Goal: Task Accomplishment & Management: Complete application form

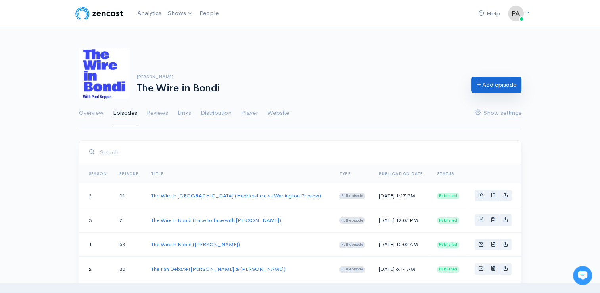
click at [492, 86] on link "Add episode" at bounding box center [496, 85] width 50 height 16
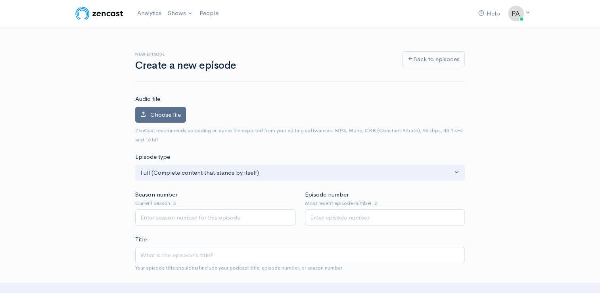
click at [169, 117] on span "Choose file" at bounding box center [165, 115] width 31 height 8
click at [0, 0] on input "Choose file" at bounding box center [0, 0] width 0 height 0
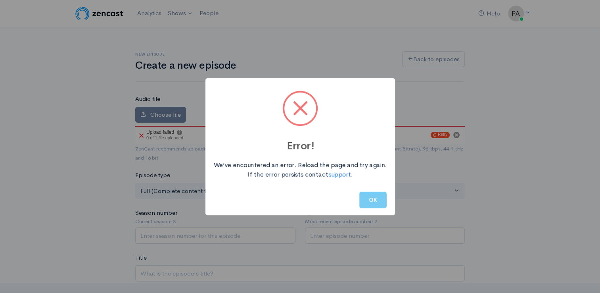
click at [377, 203] on button "OK" at bounding box center [373, 200] width 27 height 16
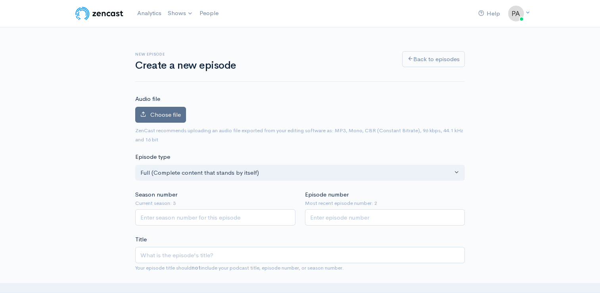
click at [158, 121] on label "Choose file" at bounding box center [160, 115] width 51 height 16
click at [0, 0] on input "Choose file" at bounding box center [0, 0] width 0 height 0
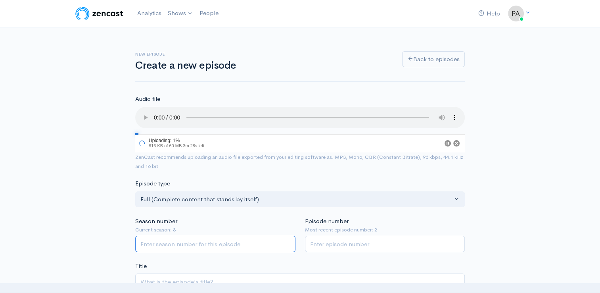
click at [181, 249] on input "Season number" at bounding box center [215, 244] width 160 height 16
type input "2"
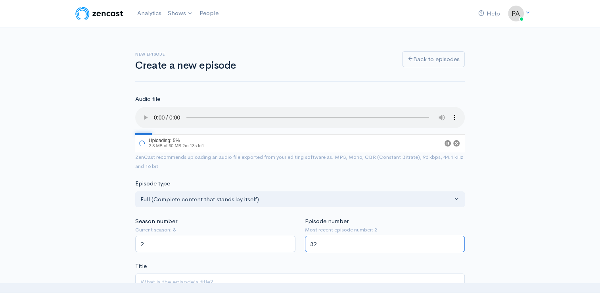
scroll to position [140, 0]
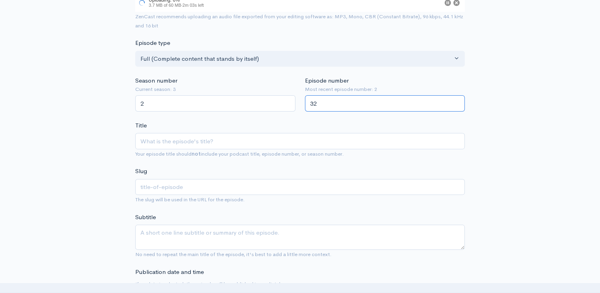
type input "32"
click at [207, 143] on input "Title" at bounding box center [300, 141] width 330 height 16
type input "T"
type input "t"
type input "Th"
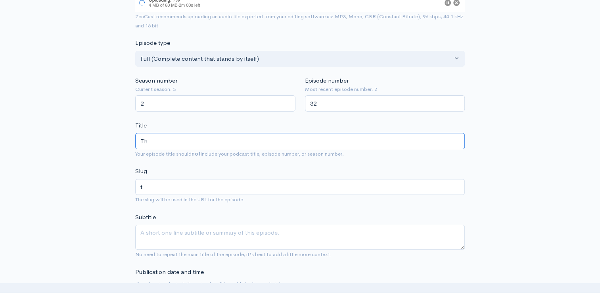
type input "th"
type input "The"
type input "the"
type input "The W"
type input "the-w"
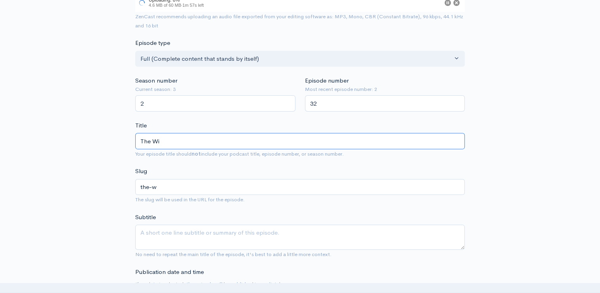
type input "The Wir"
type input "the-wir"
type input "The Wire"
type input "the-wire"
type input "The Wire in"
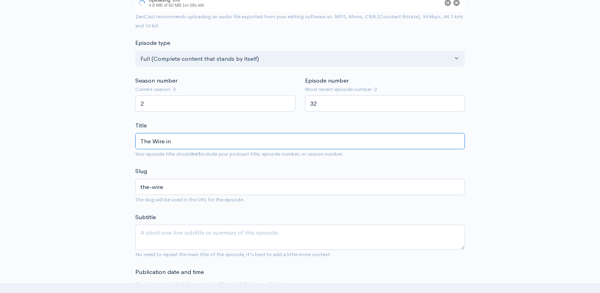
type input "the-wire-in"
type input "The Wire in B"
type input "the-wire-in-b"
type input "The Wire in Bo"
type input "the-wire-in-bo"
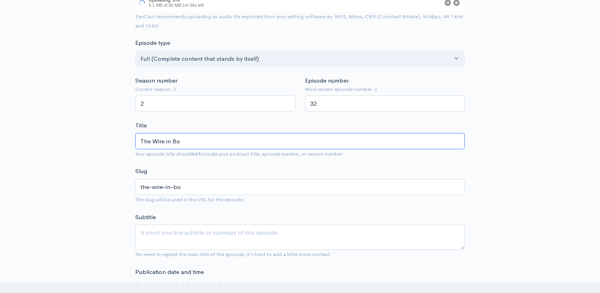
type input "The Wire in Bon"
type input "the-wire-in-bon"
type input "The Wire in Bondi"
type input "the-wire-in-bondi"
type input "The Wire in Bondi (O"
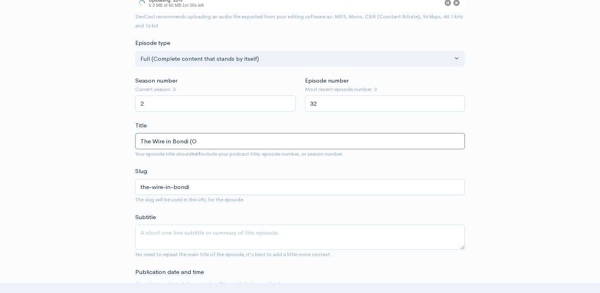
type input "the-wire-in-bondi-o"
type input "The Wire in Bondi (Op"
type input "the-wire-in-bondi-op"
type input "The Wire in Bondi (Open"
type input "the-wire-in-bondi-open"
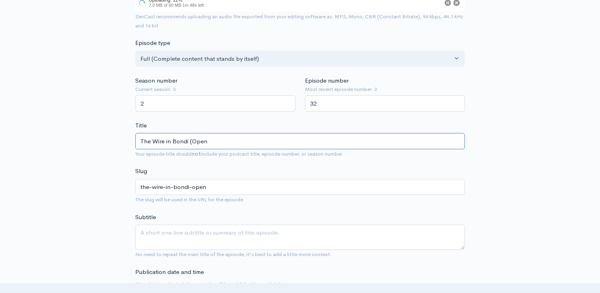
type input "The Wire in Bondi (Open L"
type input "the-wire-in-bondi-open-l"
type input "The Wire in Bondi (Open Le"
type input "the-wire-in-bondi-open-le"
type input "The Wire in Bondi (Open Let"
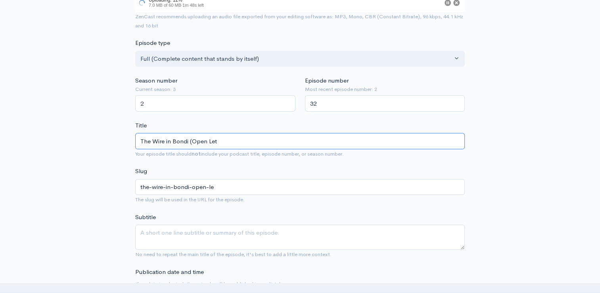
type input "the-wire-in-bondi-open-let"
type input "The Wire in Bondi (Open Lett"
type input "the-wire-in-bondi-open-lett"
type input "The Wire in Bondi (Open Lette"
type input "the-wire-in-bondi-open-lette"
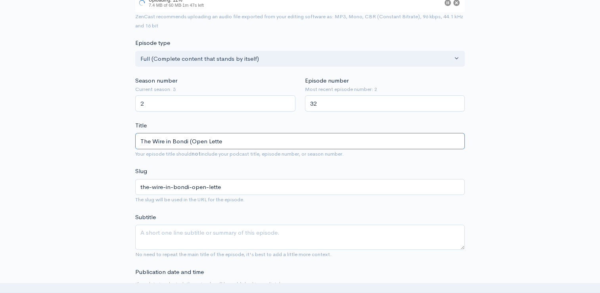
type input "The Wire in Bondi (Open Letter"
type input "the-wire-in-bondi-open-letter"
type input "The Wire in Bondi (Open Letter S"
type input "the-wire-in-bondi-open-letter-s"
type input "The Wire in Bondi (Open Letter SP"
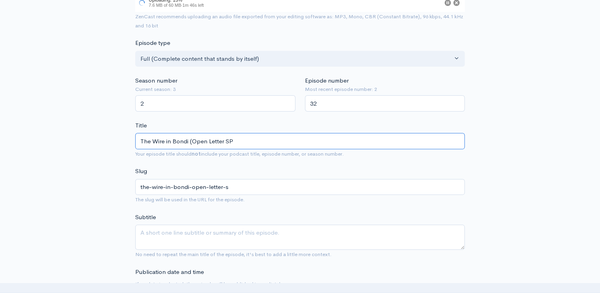
type input "the-wire-in-bondi-open-letter-sp"
type input "The Wire in Bondi (Open Letter SPe"
type input "the-wire-in-bondi-open-letter-spe"
type input "The Wire in Bondi (Open Letter SPeic"
type input "the-wire-in-bondi-open-letter-speic"
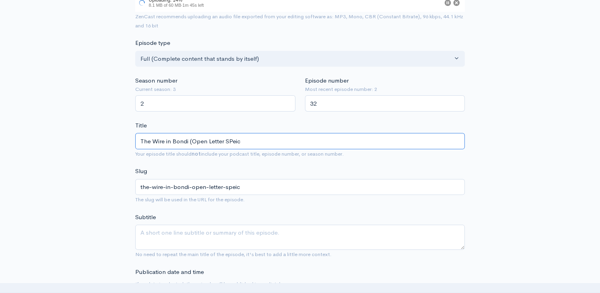
type input "The Wire in Bondi (Open Letter SPei"
type input "the-wire-in-bondi-open-letter-spei"
type input "The Wire in Bondi (Open Letter SPe"
type input "the-wire-in-bondi-open-letter-spe"
type input "The Wire in Bondi (Open Letter SP"
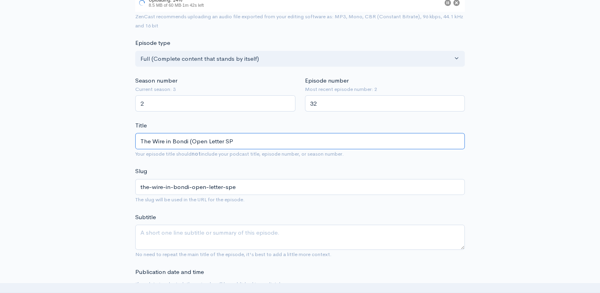
type input "the-wire-in-bondi-open-letter-sp"
type input "The Wire in Bondi (Open Letter Spe"
type input "the-wire-in-bondi-open-letter-spe"
type input "The Wire in Bondi (Open Letter Spec"
type input "the-wire-in-bondi-open-letter-spec"
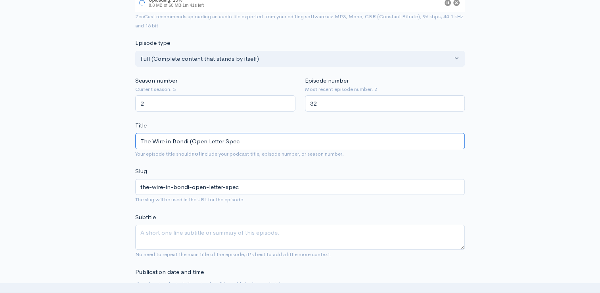
type input "The Wire in Bondi (Open Letter Speci"
type input "the-wire-in-bondi-open-letter-speci"
type input "The Wire in Bondi (Open Letter Special"
type input "the-wire-in-bondi-open-letter-special"
type input "The Wire in Bondi (Open Letter Special PA"
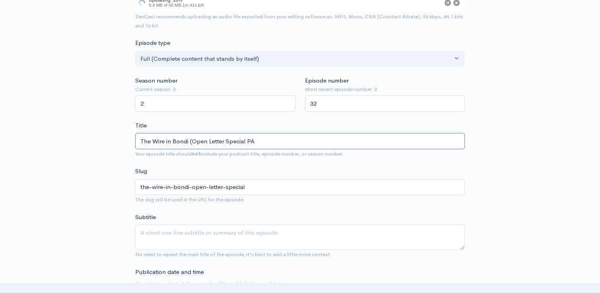
type input "the-wire-in-bondi-open-letter-special-pa"
type input "The Wire in Bondi (Open Letter Special PAr"
type input "the-wire-in-bondi-open-letter-special-par"
type input "The Wire in Bondi (Open Letter Special PArt"
type input "the-wire-in-bondi-open-letter-special-part"
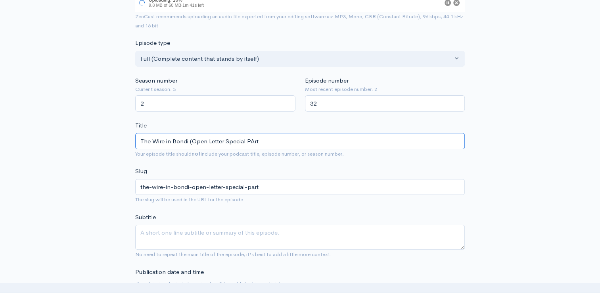
type input "The Wire in Bondi (Open Letter Special PArt2"
type input "the-wire-in-bondi-open-letter-special-part2"
type input "The Wire in Bondi (Open Letter Special PArt"
type input "the-wire-in-bondi-open-letter-special-part"
type input "The Wire in Bondi (Open Letter Special PAr"
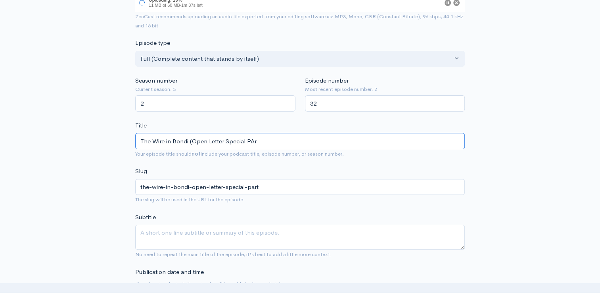
type input "the-wire-in-bondi-open-letter-special-par"
type input "The Wire in Bondi (Open Letter Special PA"
type input "the-wire-in-bondi-open-letter-special-pa"
type input "The Wire in Bondi (Open Letter Special P"
type input "the-wire-in-bondi-open-letter-special-p"
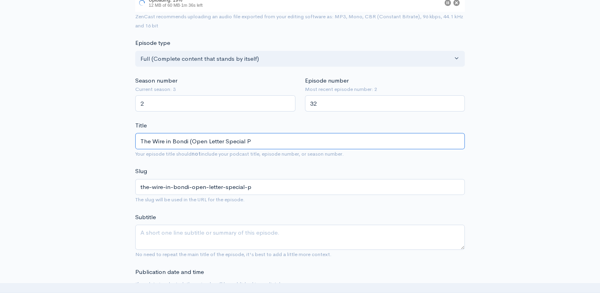
type input "The Wire in Bondi (Open Letter Special Pa"
type input "the-wire-in-bondi-open-letter-special-pa"
type input "The Wire in Bondi (Open Letter Special Par"
type input "the-wire-in-bondi-open-letter-special-par"
type input "The Wire in Bondi (Open Letter Special Part"
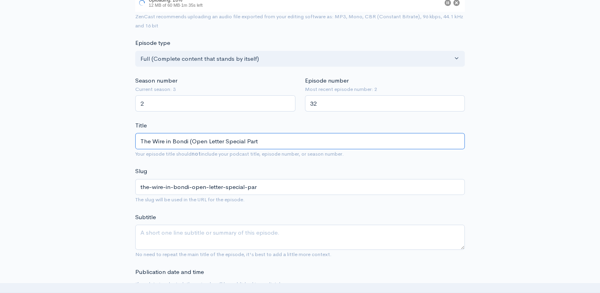
type input "the-wire-in-bondi-open-letter-special-part"
type input "The Wire in Bondi (Open Letter Special Part 2"
type input "the-wire-in-bondi-open-letter-special-part-2"
type input "The Wire in Bondi (Open Letter Special Part 2)"
click at [154, 229] on textarea "Subtitle" at bounding box center [300, 237] width 330 height 25
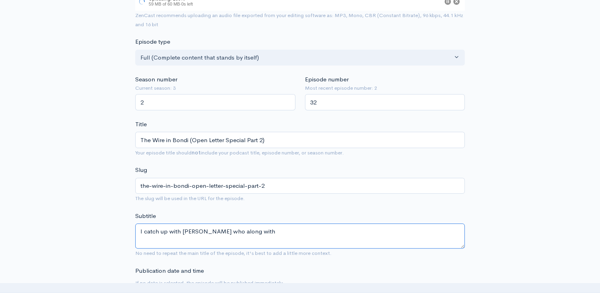
click at [178, 233] on textarea "I catch up with [PERSON_NAME] who along with" at bounding box center [300, 235] width 330 height 25
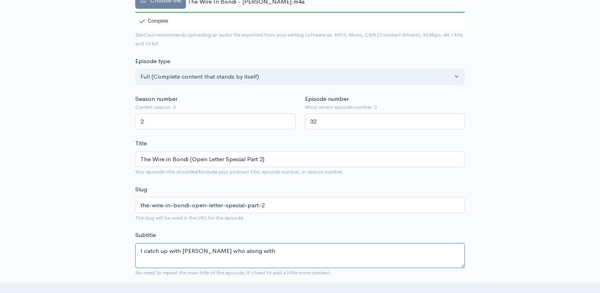
scroll to position [160, 0]
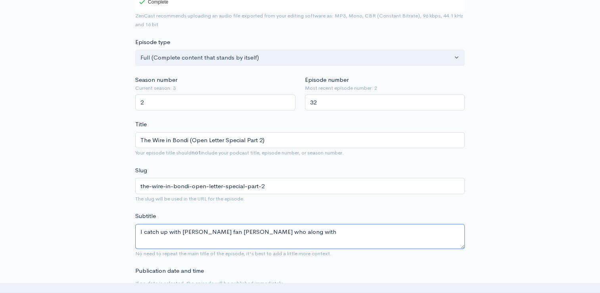
click at [300, 232] on textarea "I catch up with [PERSON_NAME] fan [PERSON_NAME] who along with" at bounding box center [300, 236] width 330 height 25
click at [226, 244] on textarea "I catch up with [PERSON_NAME] fan [PERSON_NAME] who along with [PERSON_NAME] ha…" at bounding box center [300, 236] width 330 height 25
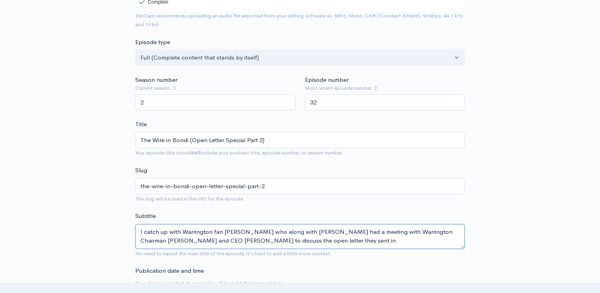
drag, startPoint x: 331, startPoint y: 241, endPoint x: 110, endPoint y: 233, distance: 220.8
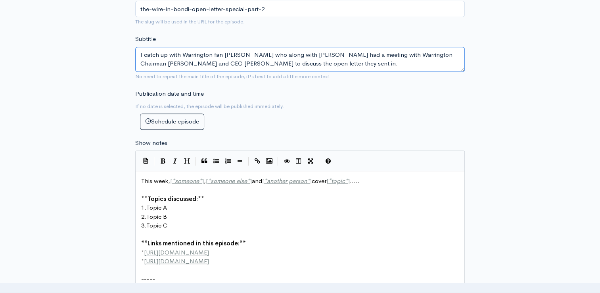
scroll to position [344, 0]
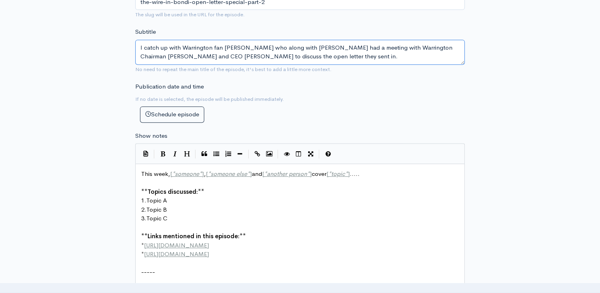
type textarea "I catch up with Warrington fan [PERSON_NAME] who along with [PERSON_NAME] had a…"
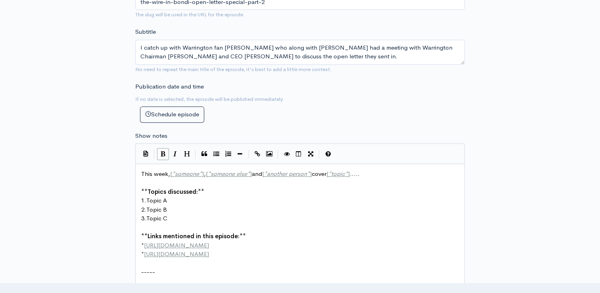
scroll to position [3, 0]
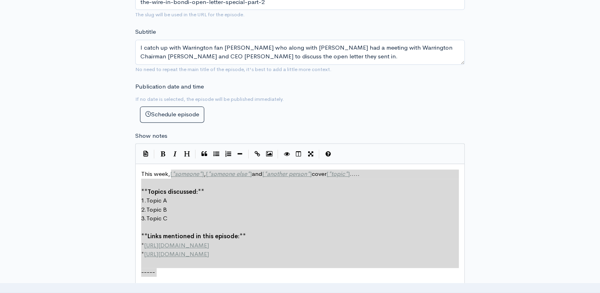
drag, startPoint x: 162, startPoint y: 272, endPoint x: 171, endPoint y: 171, distance: 101.2
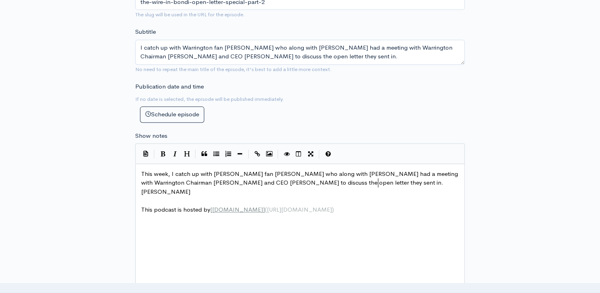
scroll to position [3, 20]
type textarea "[PERSON_NAME] goes inr"
type textarea "to depth about what was disucss"
type textarea "cussed [PERSON_NAME]"
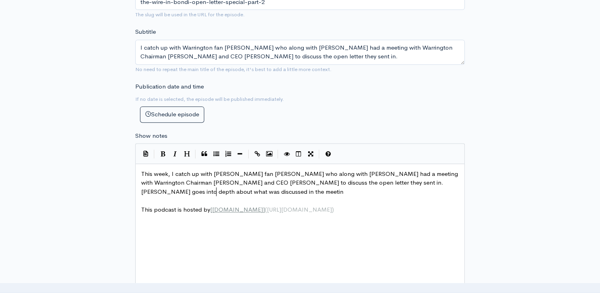
type textarea "n the meeting b"
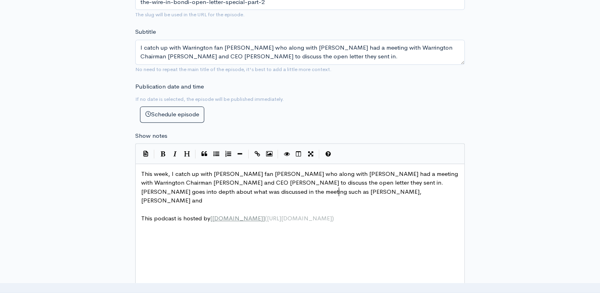
scroll to position [3, 117]
type textarea "such as [PERSON_NAME], [PERSON_NAME] and [PERSON_NAME] goes into dewpth"
type textarea "pth about so e"
type textarea "me of the deals he puts tob"
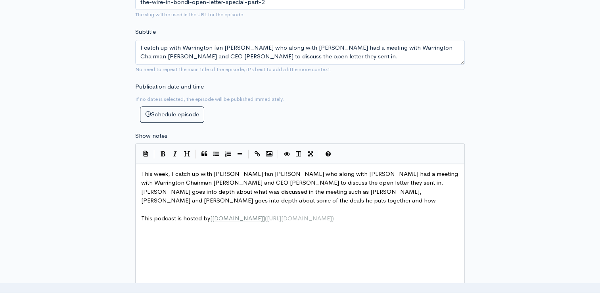
scroll to position [3, 43]
type textarea "gether and how ot"
type textarea "it"
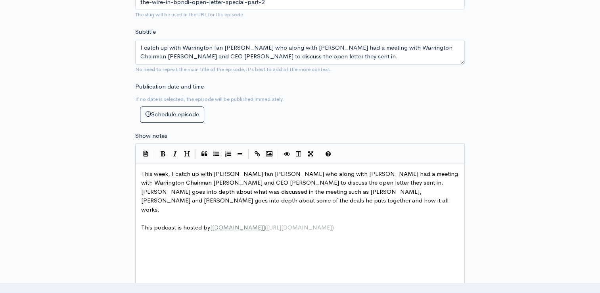
scroll to position [3, 31]
type textarea "it all works. In a nbo h"
type textarea "o holds"
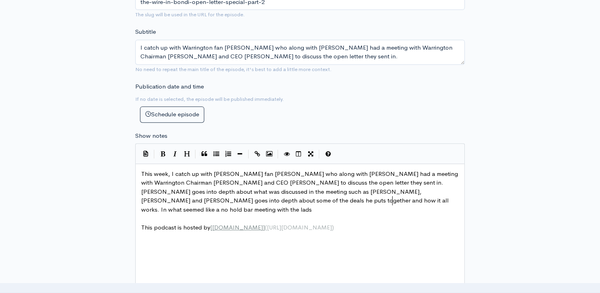
type textarea "what seemed like a no hold bar meeting with the lads,"
click at [323, 198] on span "This week, I catch up with [PERSON_NAME] fan [PERSON_NAME] who along with [PERS…" at bounding box center [300, 191] width 319 height 43
type textarea "s"
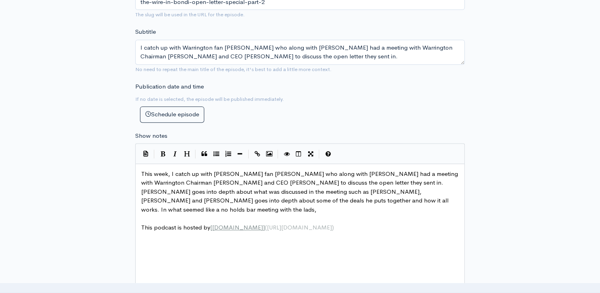
click at [411, 214] on pre "​" at bounding box center [303, 218] width 327 height 9
click at [408, 201] on pre "This week, I catch up with [PERSON_NAME] fan [PERSON_NAME] who along with [PERS…" at bounding box center [303, 191] width 327 height 45
type textarea "it's very in"
type textarea "teresting to know gthe"
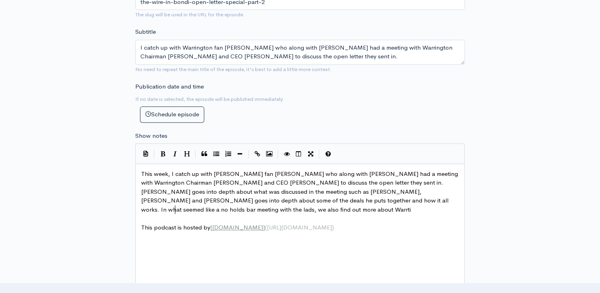
type textarea "we also find out more about Warrting"
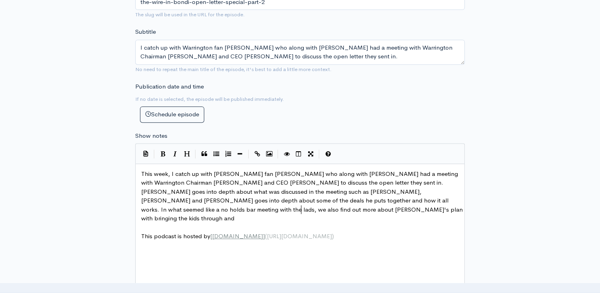
scroll to position [3, 130]
type textarea "[PERSON_NAME]'s plan with bringing the kids through and howq"
type textarea "disappoine"
type textarea "te"
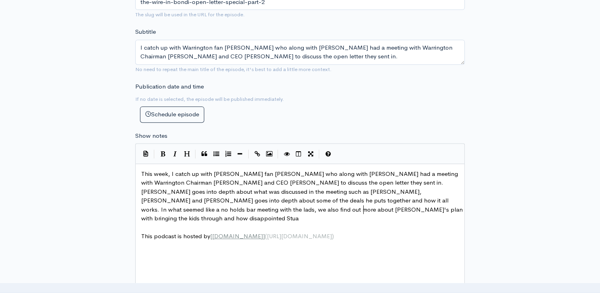
type textarea "[PERSON_NAME]"
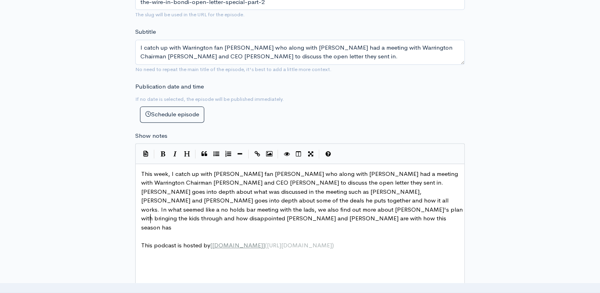
type textarea "rt and [PERSON_NAME] are with how this season hasc"
type textarea "gone."
click at [404, 179] on span "This week, I catch up with [PERSON_NAME] fan [PERSON_NAME] who along with [PERS…" at bounding box center [302, 200] width 323 height 61
type textarea "o"
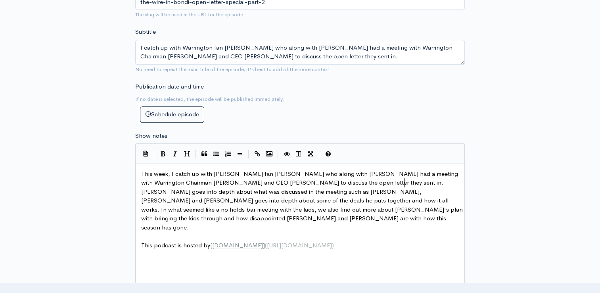
scroll to position [3, 3]
type textarea "[PERSON_NAME] goes into depth"
drag, startPoint x: 394, startPoint y: 190, endPoint x: 335, endPoint y: 189, distance: 58.4
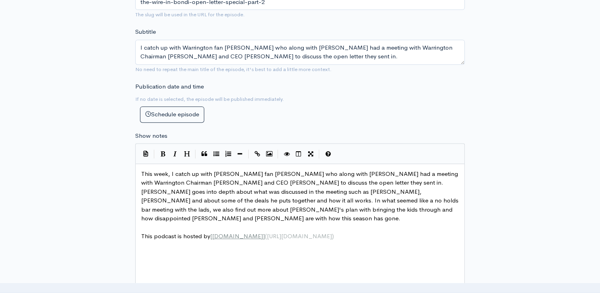
click at [411, 188] on span "This week, I catch up with [PERSON_NAME] fan [PERSON_NAME] who along with [PERS…" at bounding box center [300, 196] width 319 height 52
type textarea "Krl"
type textarea "alr"
type textarea "rl has"
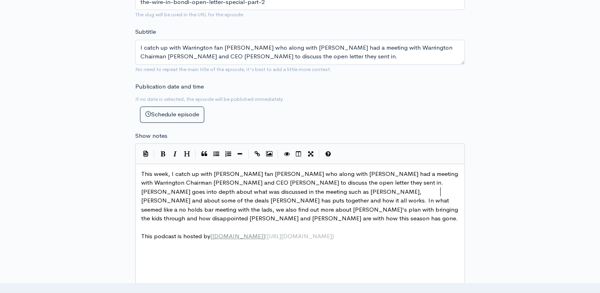
click at [440, 188] on span "This week, I catch up with [PERSON_NAME] fan [PERSON_NAME] who along with [PERS…" at bounding box center [300, 196] width 319 height 52
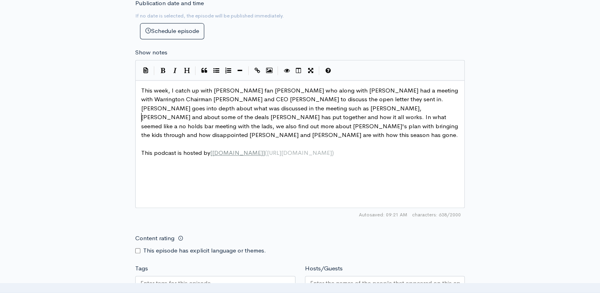
scroll to position [536, 0]
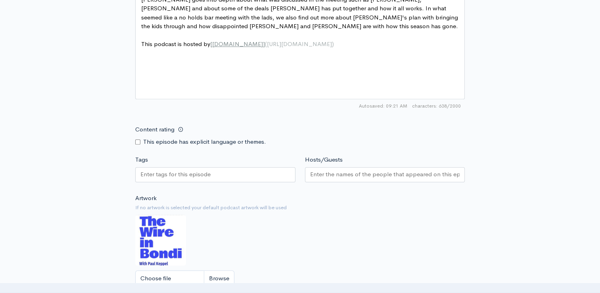
click at [245, 169] on div at bounding box center [215, 174] width 160 height 15
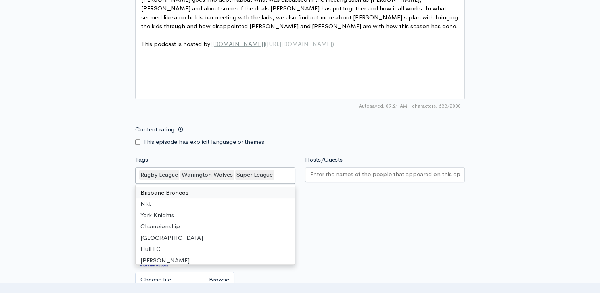
click at [389, 171] on input "Hosts/Guests" at bounding box center [385, 174] width 150 height 9
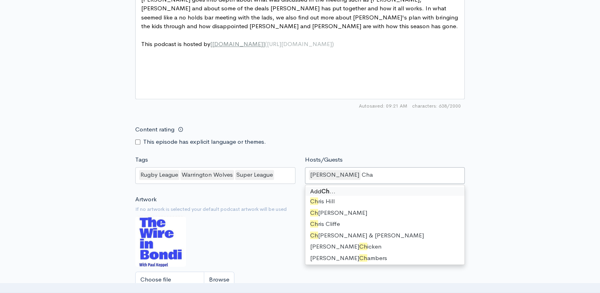
type input "Char"
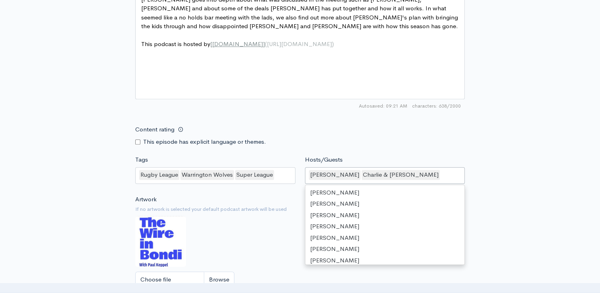
scroll to position [175, 0]
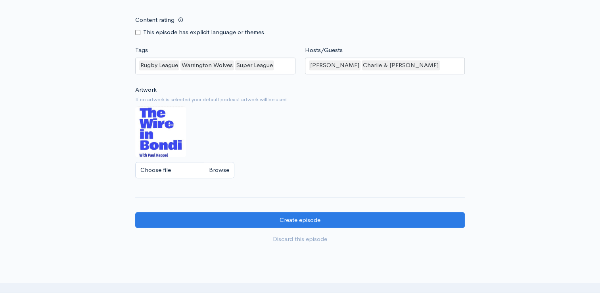
scroll to position [655, 0]
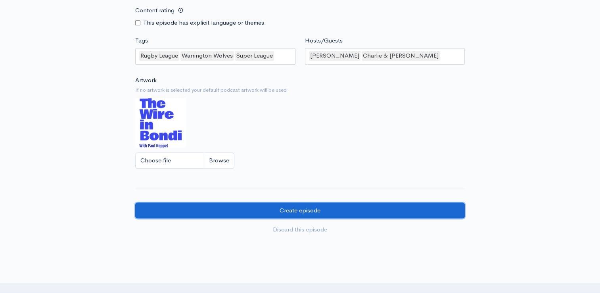
click at [368, 208] on input "Create episode" at bounding box center [300, 210] width 330 height 16
